Goal: Task Accomplishment & Management: Manage account settings

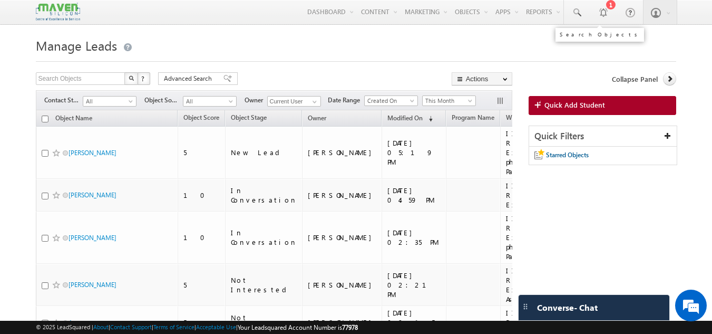
click at [570, 7] on link at bounding box center [576, 12] width 25 height 24
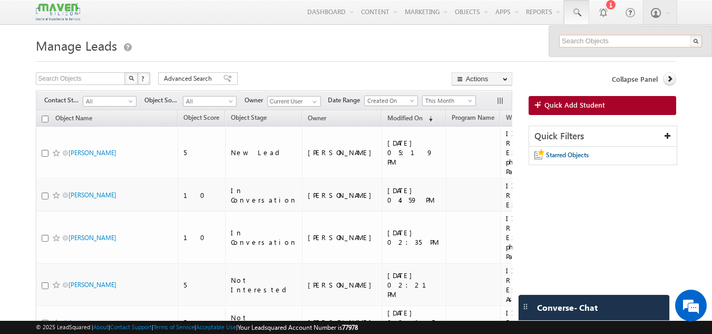
paste input "kj6054979@gmail.com"
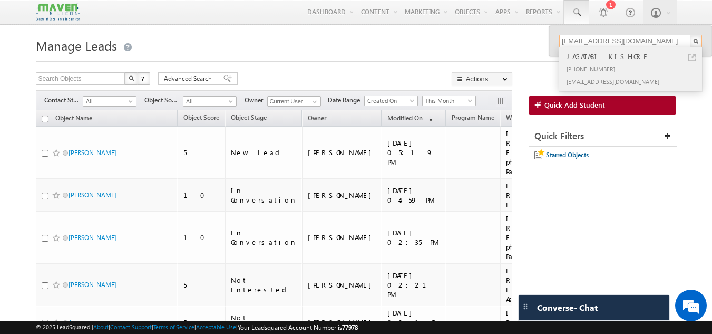
type input "kj6054979@gmail.com"
click at [588, 63] on div "+91-7670883117" at bounding box center [635, 68] width 141 height 13
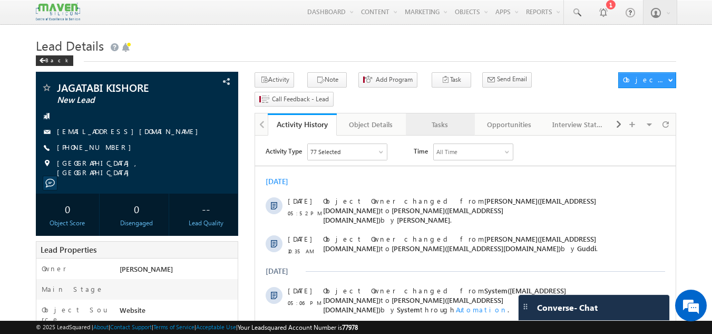
click at [470, 113] on link "Tasks" at bounding box center [440, 124] width 69 height 22
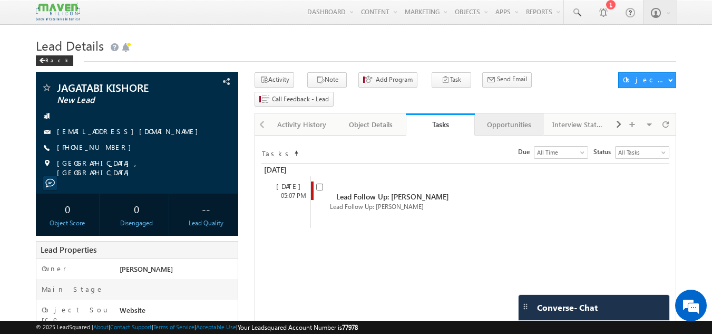
click at [496, 118] on div "Opportunities" at bounding box center [508, 124] width 51 height 13
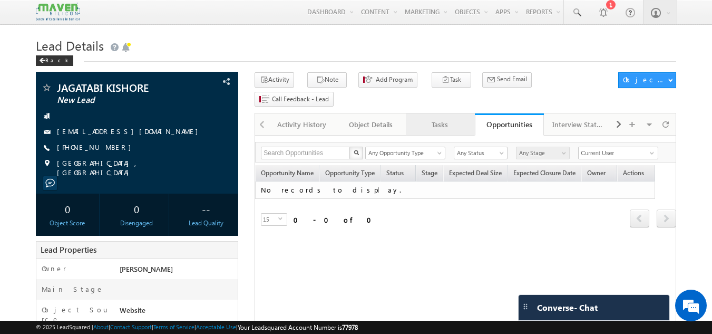
click at [432, 118] on div "Tasks" at bounding box center [439, 124] width 51 height 13
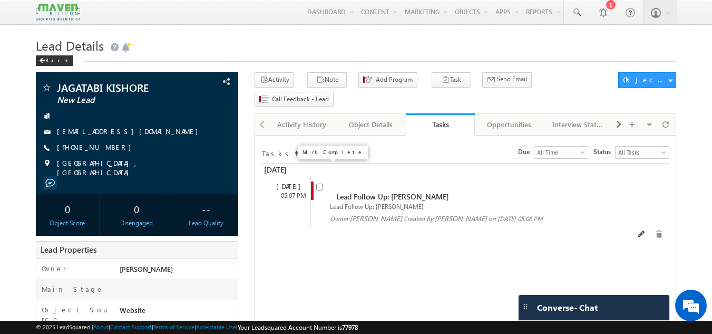
click at [323, 183] on input "checkbox" at bounding box center [319, 186] width 7 height 7
checkbox input "false"
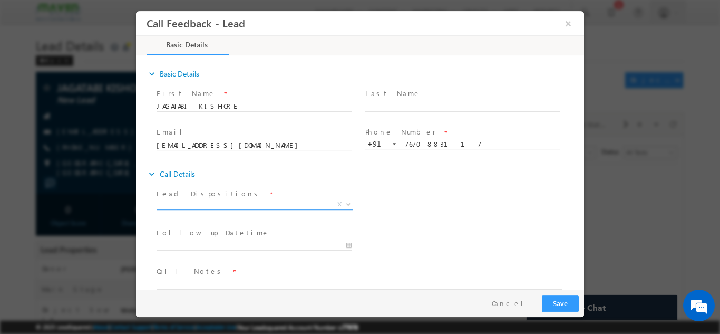
click at [234, 204] on span "X" at bounding box center [255, 204] width 197 height 11
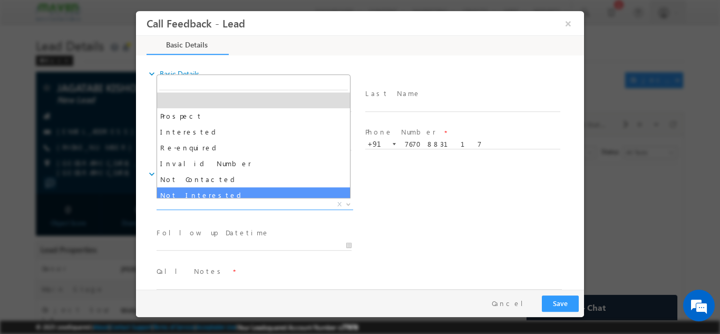
select select "Not Interested"
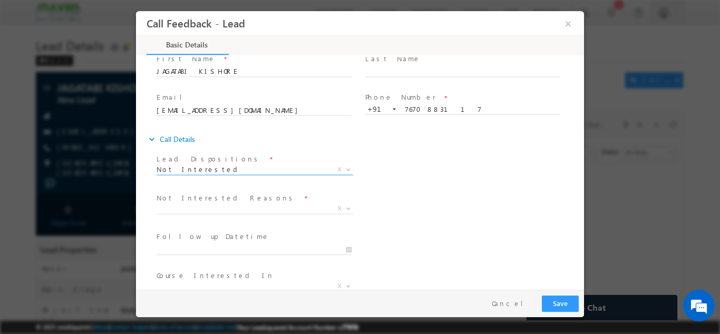
scroll to position [95, 0]
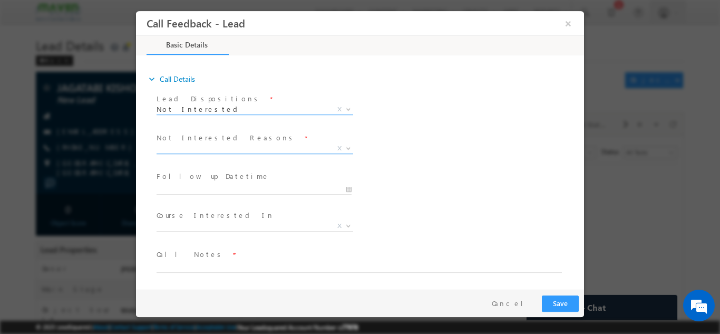
click at [235, 145] on span "X" at bounding box center [255, 148] width 197 height 11
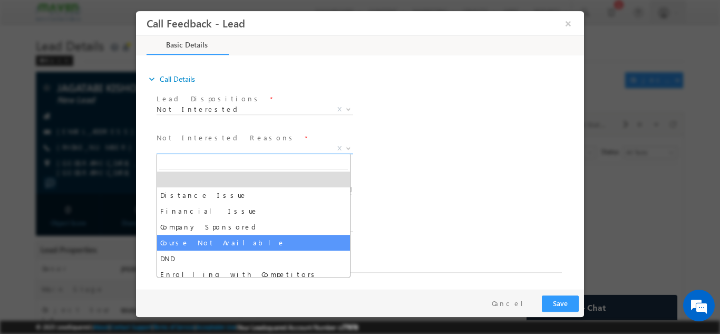
scroll to position [21, 0]
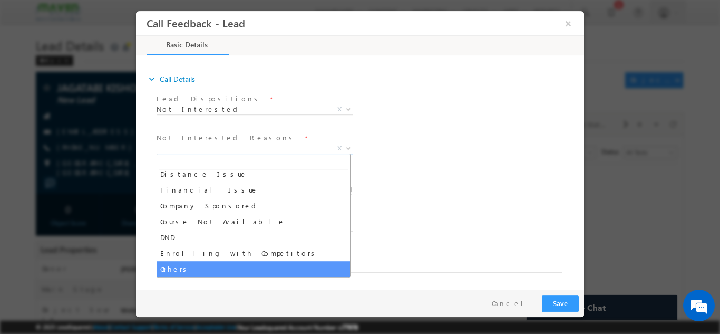
select select "Others"
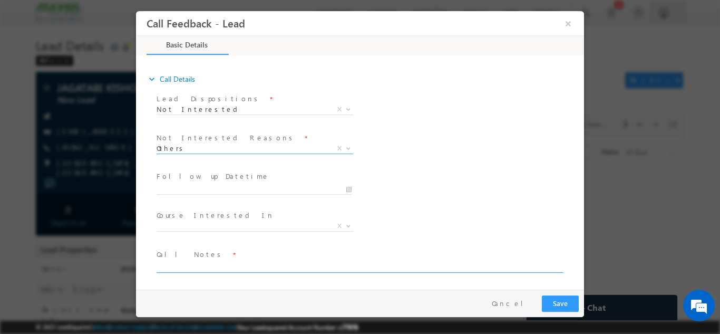
click at [201, 269] on textarea at bounding box center [359, 266] width 405 height 12
type textarea "D"
type textarea "N"
type textarea "L"
click at [185, 263] on textarea "3rd cx, loooking" at bounding box center [359, 266] width 405 height 12
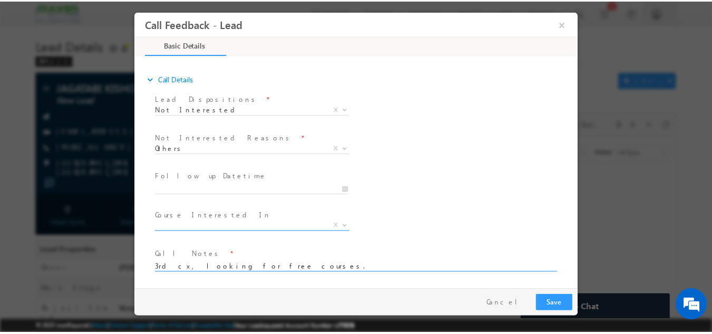
scroll to position [95, 0]
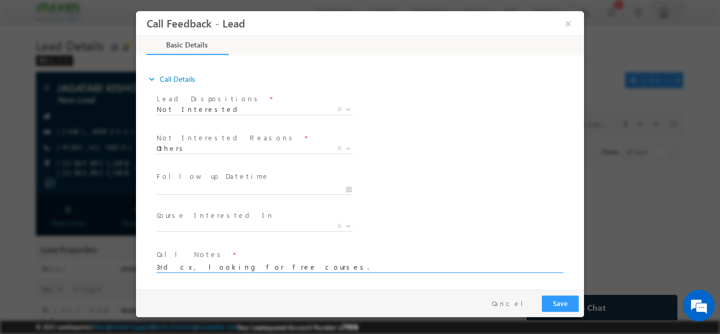
type textarea "3rd cx, looking for free courses."
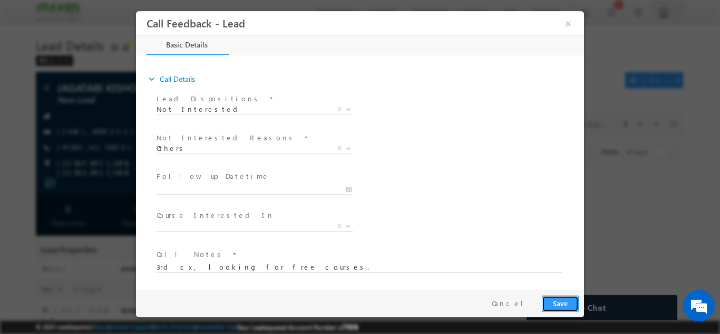
click at [572, 297] on button "Save" at bounding box center [560, 303] width 37 height 16
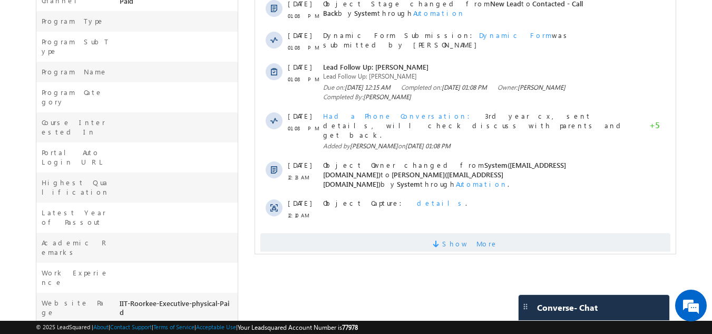
click at [442, 240] on span at bounding box center [437, 245] width 9 height 10
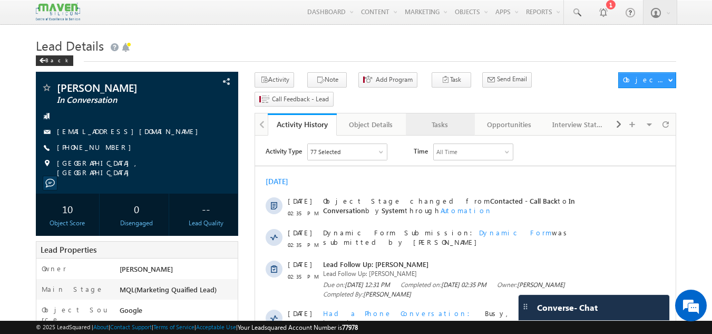
click at [435, 118] on div "Tasks" at bounding box center [439, 124] width 51 height 13
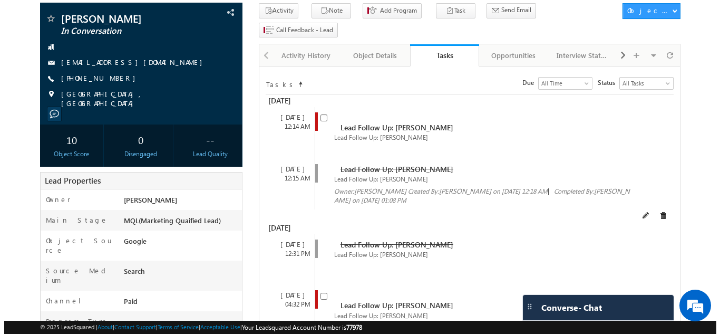
scroll to position [158, 0]
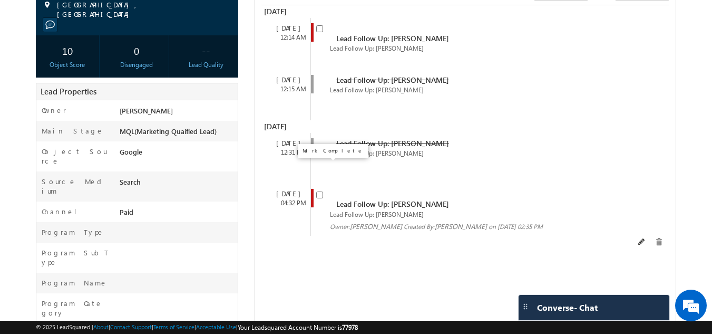
click at [318, 191] on input "checkbox" at bounding box center [319, 194] width 7 height 7
checkbox input "false"
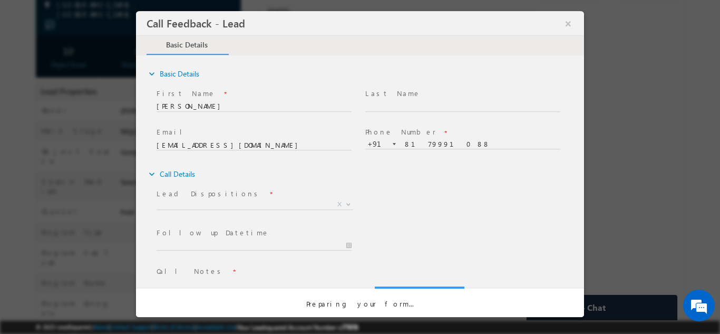
scroll to position [0, 0]
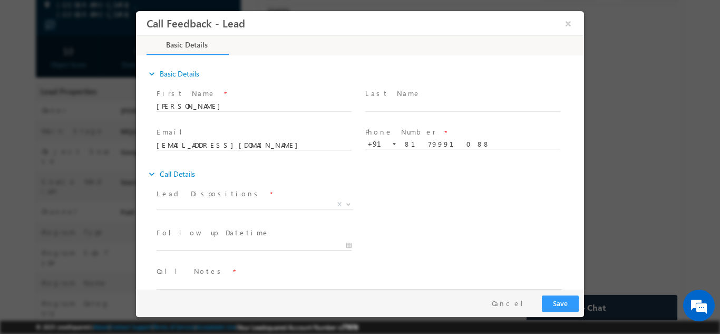
click at [220, 213] on span at bounding box center [254, 217] width 195 height 12
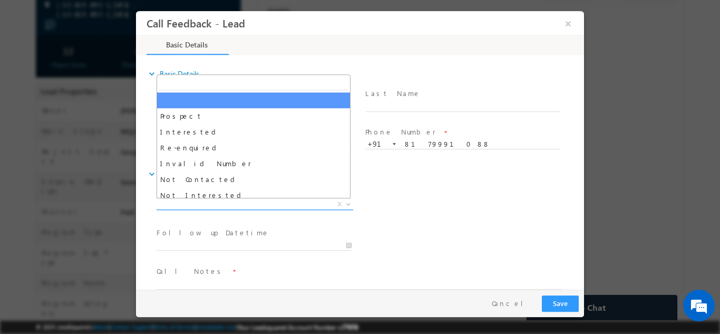
click at [226, 205] on span "X" at bounding box center [255, 204] width 197 height 11
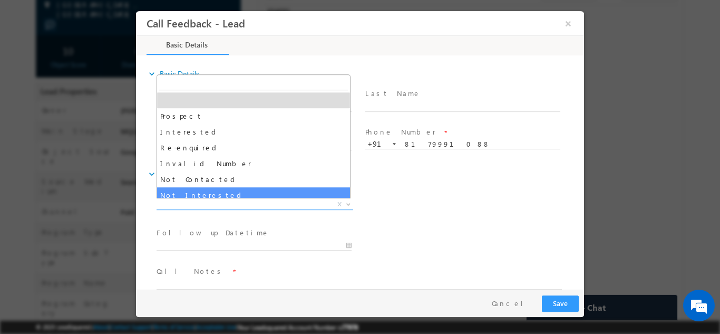
select select "Not Interested"
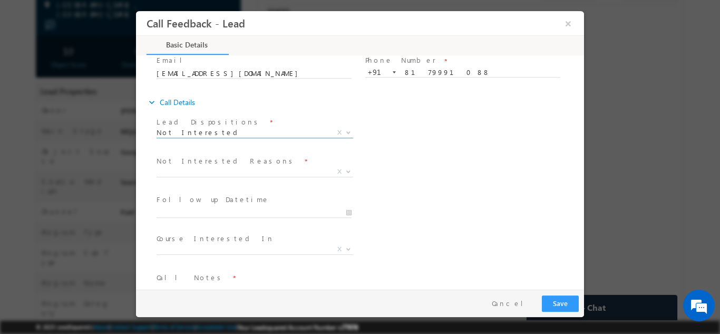
scroll to position [95, 0]
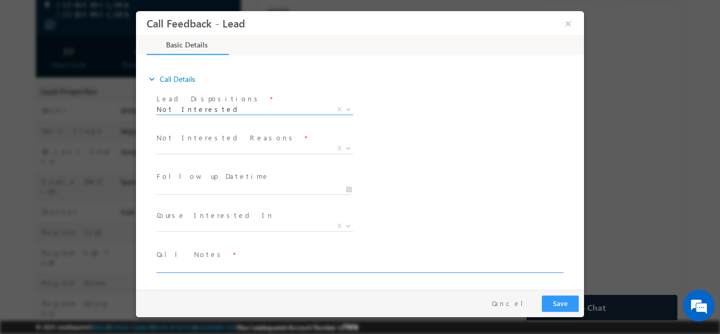
click at [193, 270] on textarea at bounding box center [359, 266] width 405 height 12
click at [180, 145] on span "X" at bounding box center [255, 148] width 197 height 11
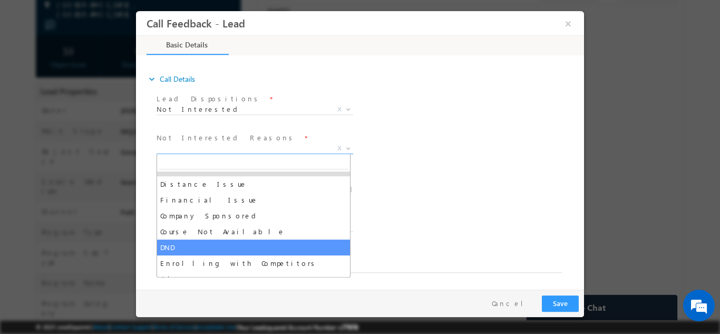
scroll to position [21, 0]
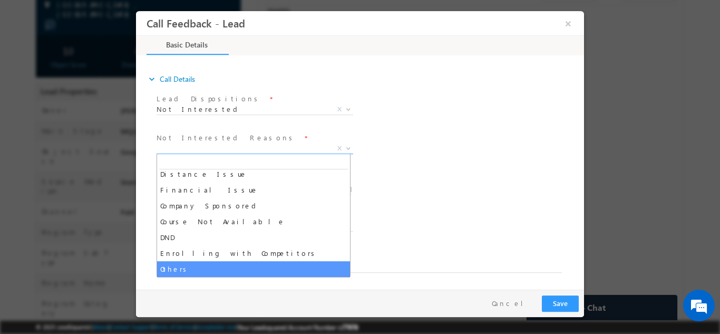
select select "Others"
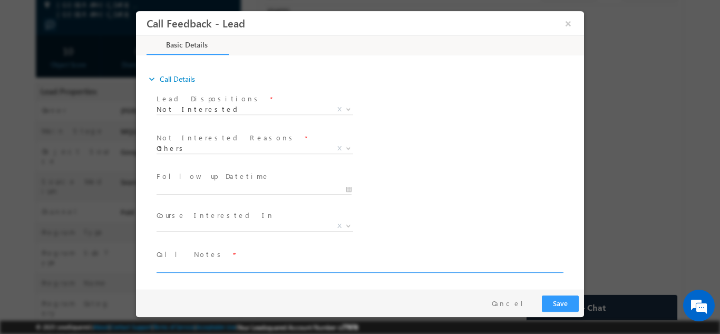
click at [191, 267] on textarea at bounding box center [359, 266] width 405 height 12
type textarea "N"
type textarea "Disconnected the call saying not interested."
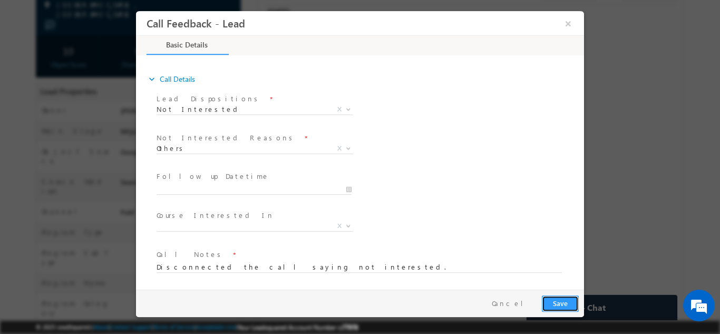
click at [559, 295] on button "Save" at bounding box center [560, 303] width 37 height 16
